Goal: Task Accomplishment & Management: Use online tool/utility

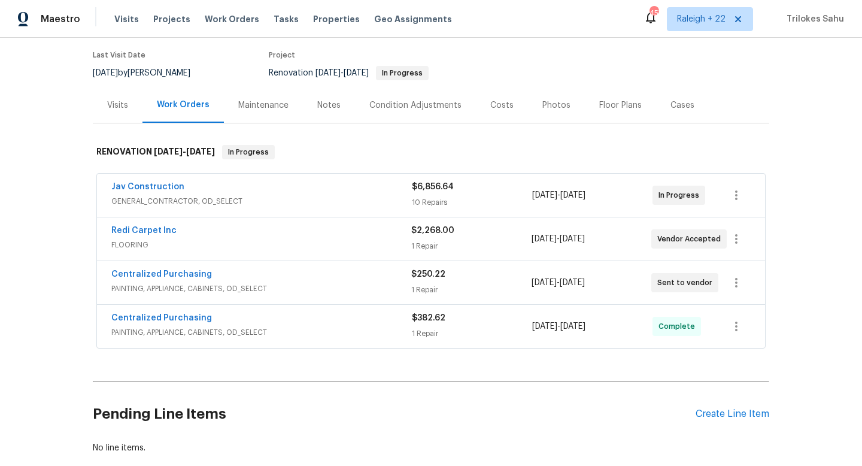
scroll to position [122, 0]
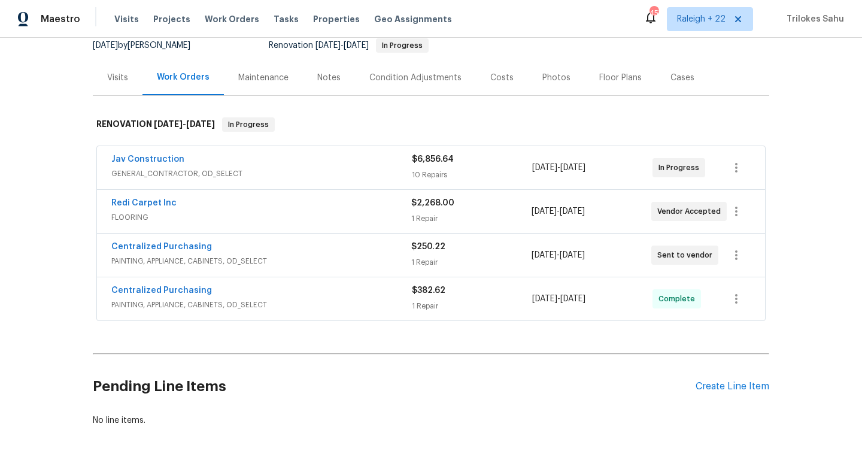
click at [159, 308] on span "PAINTING, APPLIANCE, CABINETS, OD_SELECT" at bounding box center [261, 305] width 300 height 12
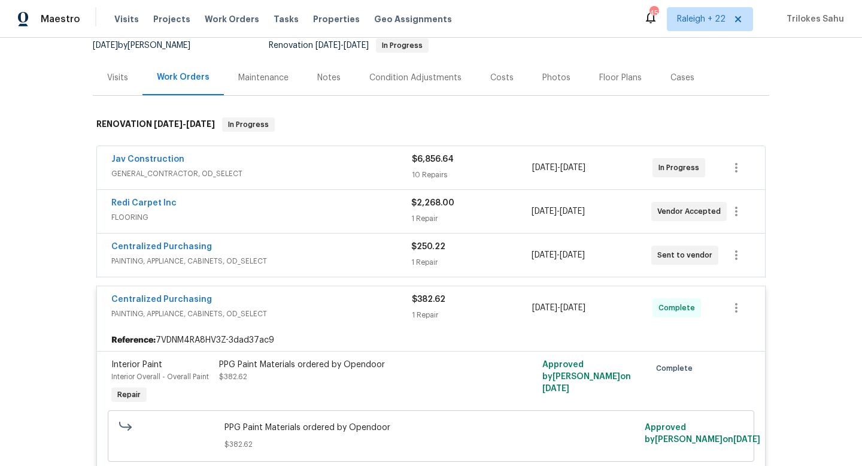
click at [145, 263] on span "PAINTING, APPLIANCE, CABINETS, OD_SELECT" at bounding box center [261, 261] width 300 height 12
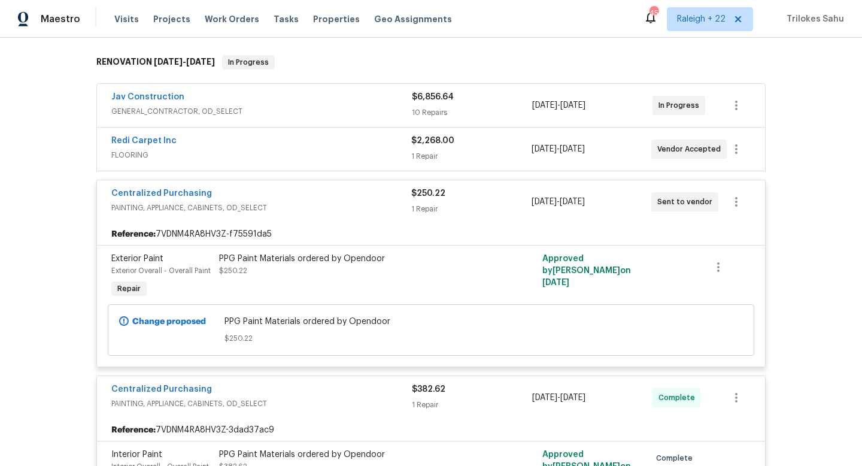
scroll to position [167, 0]
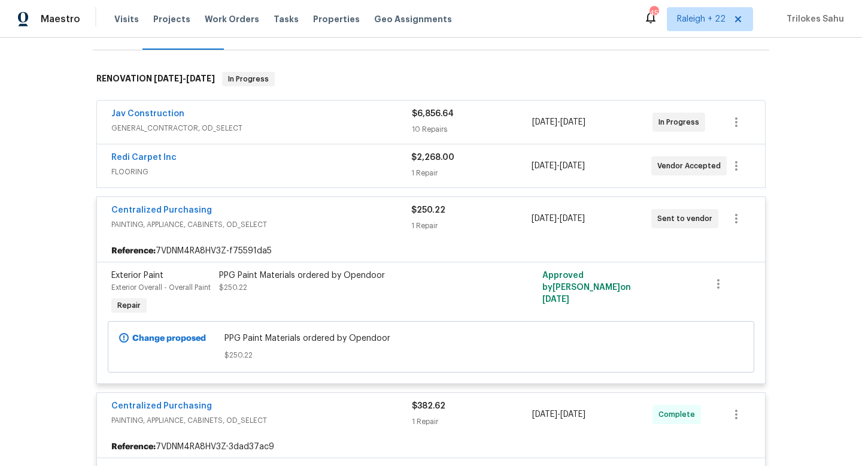
click at [137, 176] on span "FLOORING" at bounding box center [261, 172] width 300 height 12
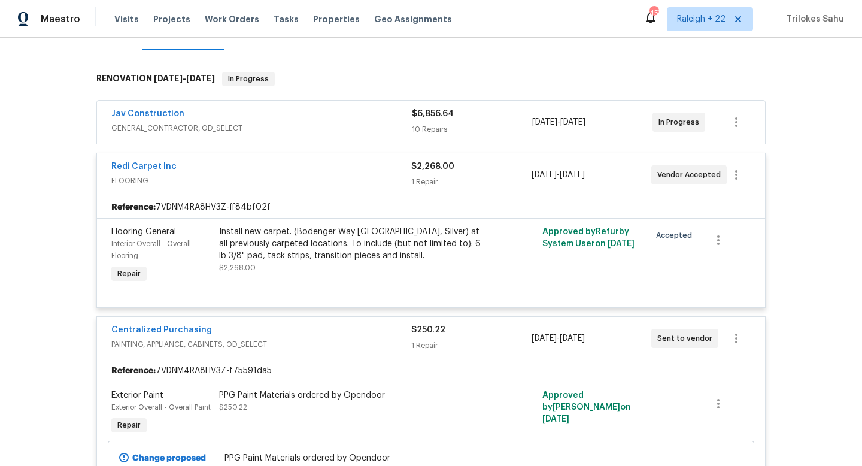
click at [154, 133] on span "GENERAL_CONTRACTOR, OD_SELECT" at bounding box center [261, 128] width 300 height 12
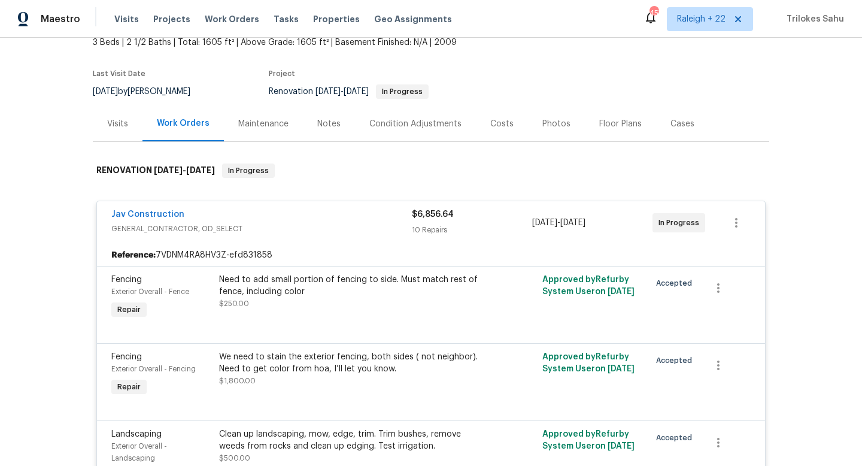
scroll to position [69, 0]
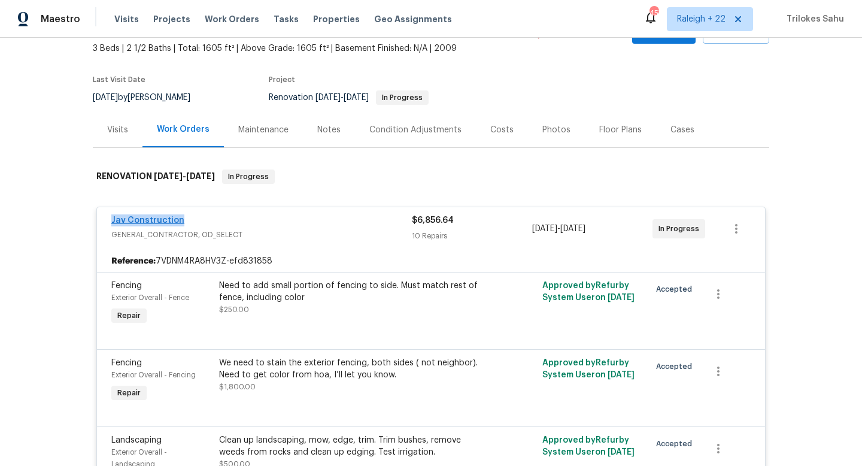
drag, startPoint x: 184, startPoint y: 223, endPoint x: 112, endPoint y: 222, distance: 71.8
click at [112, 222] on div "Jav Construction" at bounding box center [261, 221] width 300 height 14
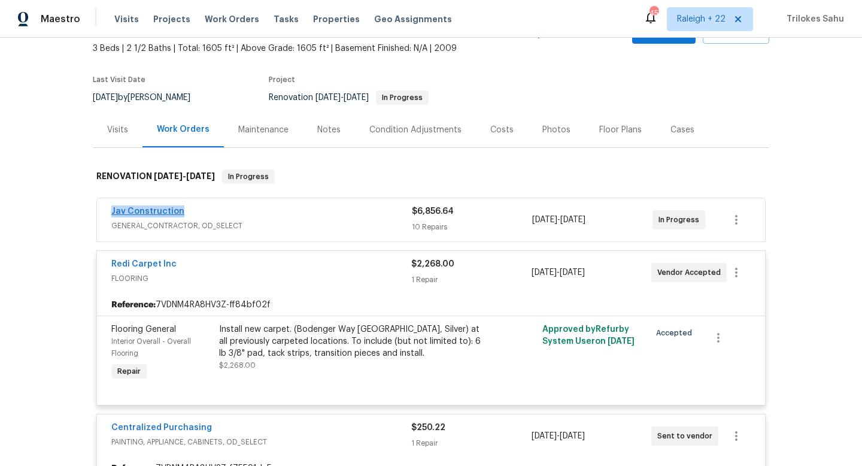
copy link "Jav Construction"
click at [242, 227] on span "GENERAL_CONTRACTOR, OD_SELECT" at bounding box center [261, 226] width 300 height 12
